Goal: Check status: Check status

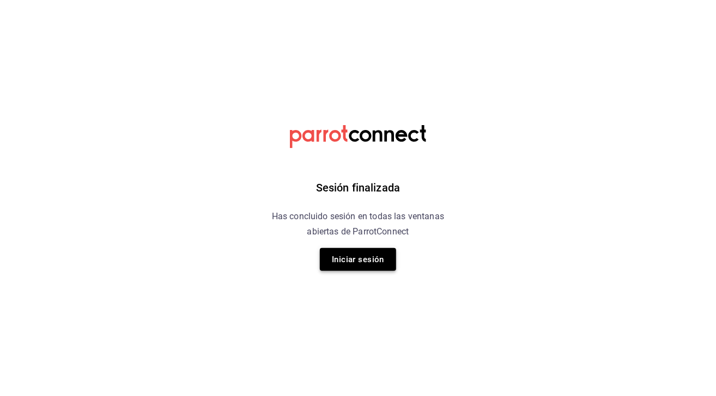
click at [367, 259] on button "Iniciar sesión" at bounding box center [358, 259] width 76 height 23
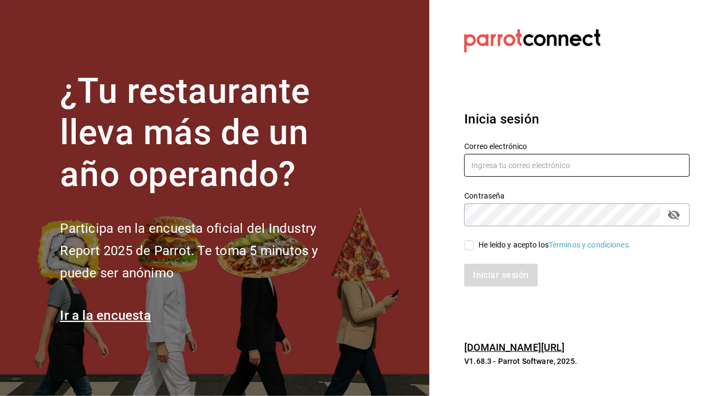
type input "chiprut_87@hotmail.com"
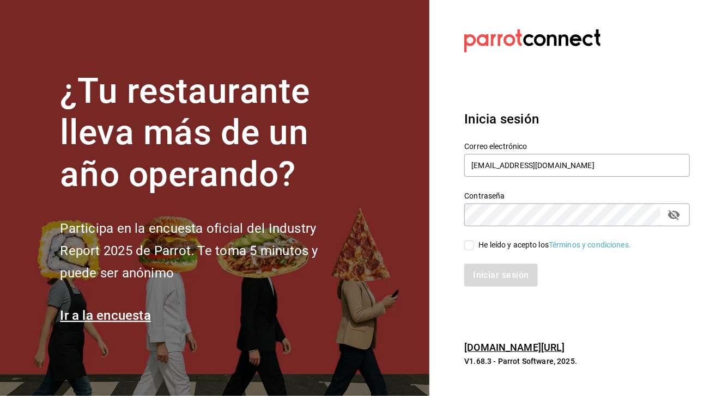
click at [469, 246] on input "He leído y acepto los Términos y condiciones." at bounding box center [469, 246] width 10 height 10
checkbox input "true"
click at [493, 274] on button "Iniciar sesión" at bounding box center [501, 275] width 74 height 23
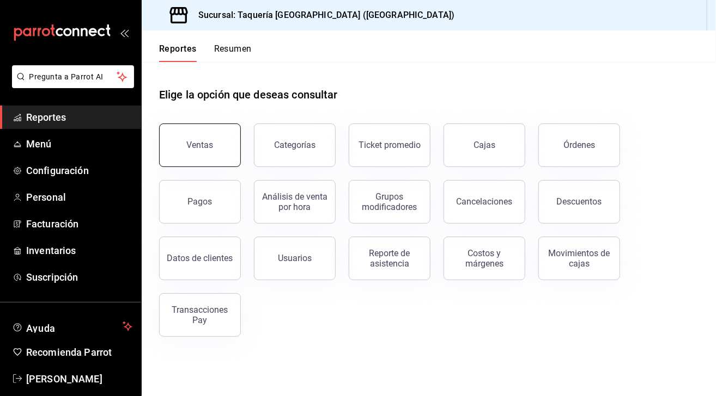
click at [182, 147] on button "Ventas" at bounding box center [200, 146] width 82 height 44
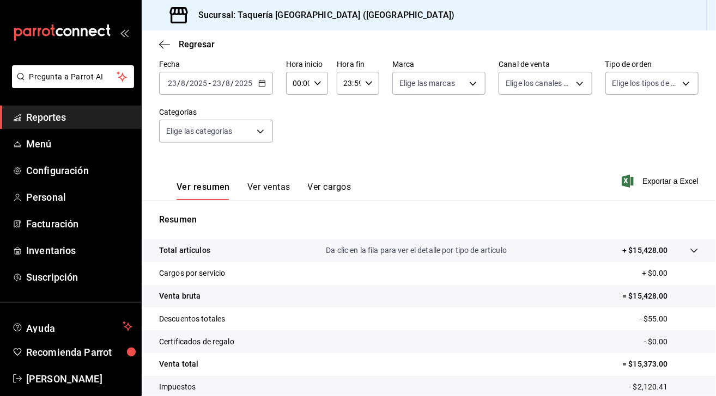
scroll to position [46, 0]
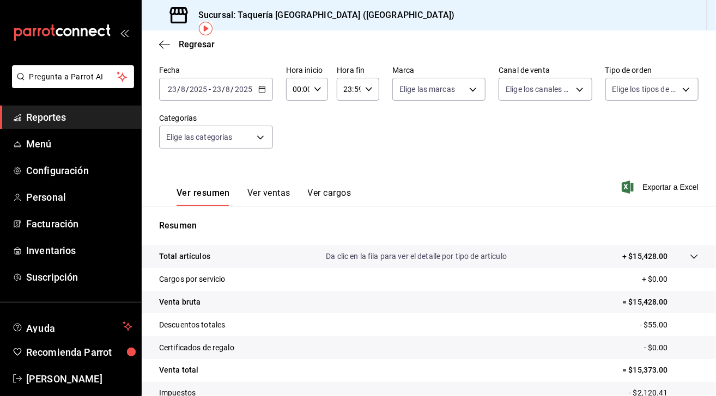
click at [259, 89] on icon "button" at bounding box center [262, 90] width 8 height 8
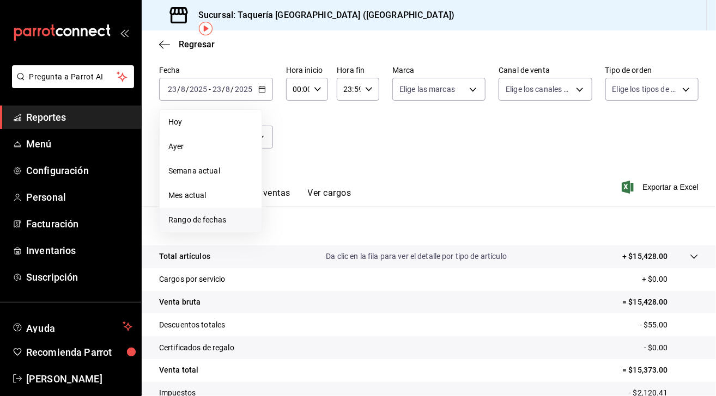
click at [199, 219] on span "Rango de fechas" at bounding box center [210, 220] width 84 height 11
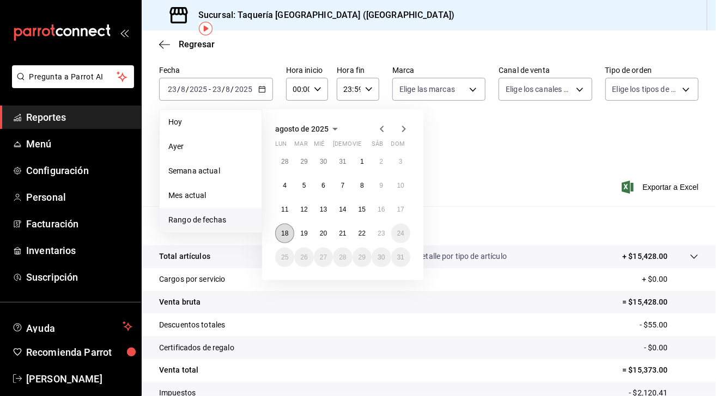
click at [288, 235] on abbr "18" at bounding box center [284, 234] width 7 height 8
click at [379, 228] on button "23" at bounding box center [380, 234] width 19 height 20
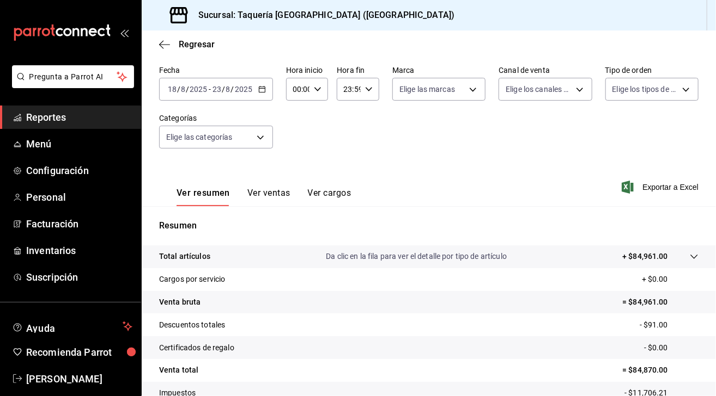
scroll to position [125, 0]
